Goal: Information Seeking & Learning: Learn about a topic

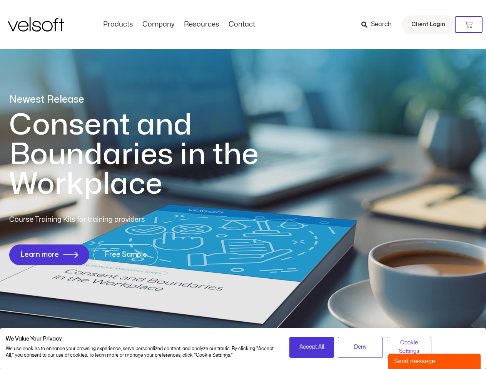
click at [243, 185] on h1 "Consent and Boundaries in the Workplace" at bounding box center [149, 154] width 281 height 89
click at [469, 25] on icon at bounding box center [469, 25] width 8 height 8
click at [312, 347] on span "Accept All" at bounding box center [311, 347] width 25 height 8
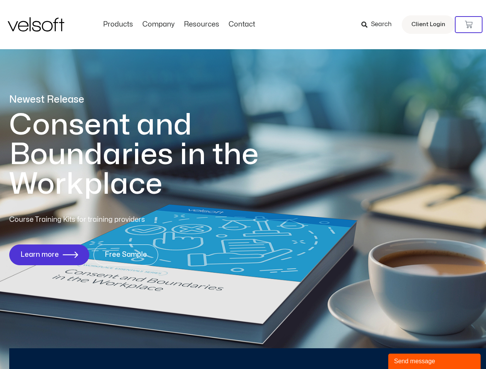
click at [360, 347] on div "Newest Release Consent and Boundaries in the Workplace Course Training Kits for…" at bounding box center [243, 184] width 486 height 374
click at [409, 347] on div "Newest Release Consent and Boundaries in the Workplace Course Training Kits for…" at bounding box center [243, 184] width 486 height 374
click at [434, 362] on div "Send message" at bounding box center [434, 361] width 81 height 9
